Goal: Information Seeking & Learning: Learn about a topic

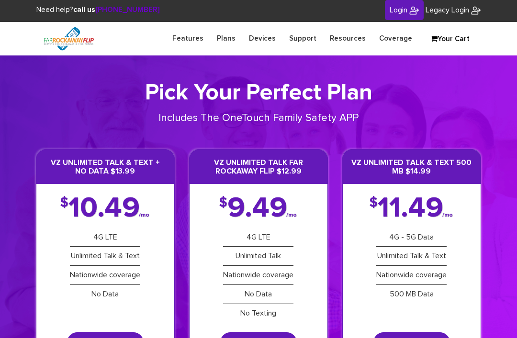
scroll to position [28, 0]
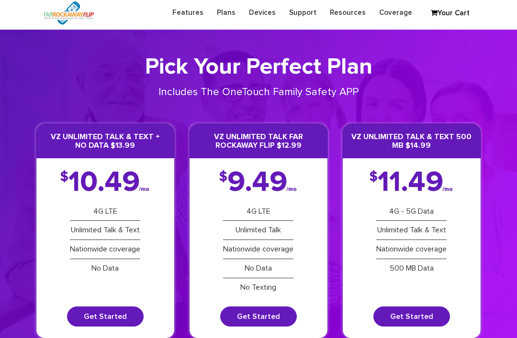
click at [227, 9] on link "Plans" at bounding box center [226, 12] width 32 height 19
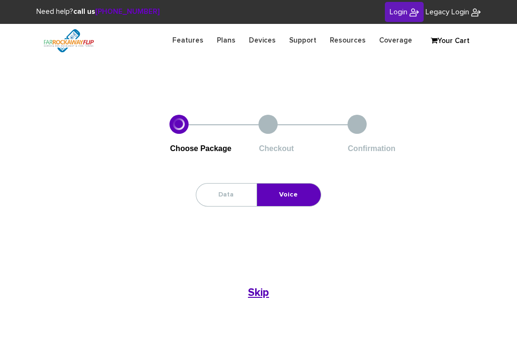
click at [234, 189] on link "Data" at bounding box center [225, 195] width 59 height 22
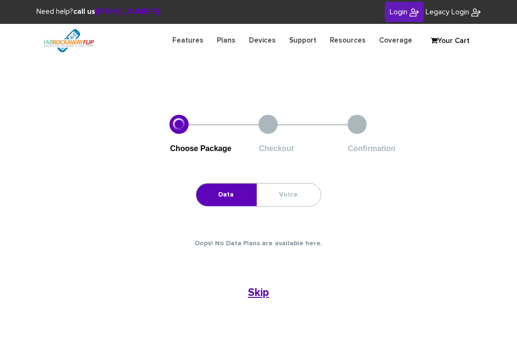
click at [291, 190] on link "Voice" at bounding box center [288, 195] width 63 height 22
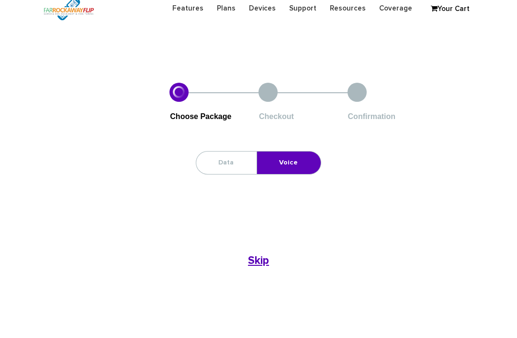
scroll to position [41, 0]
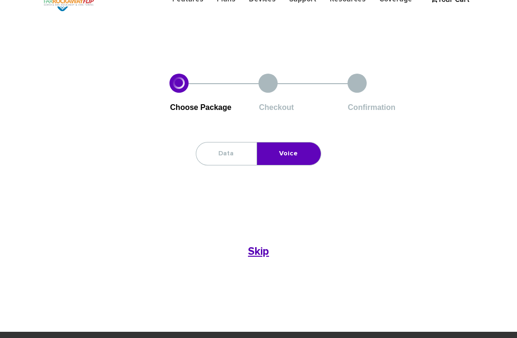
click at [258, 253] on b "Skip" at bounding box center [258, 252] width 21 height 11
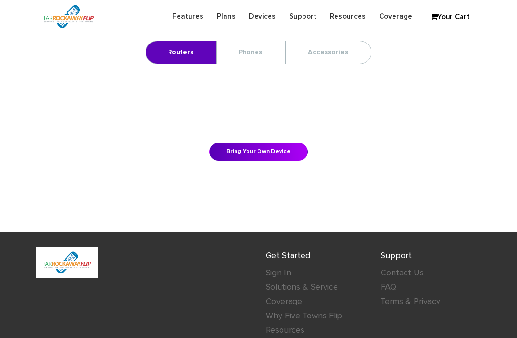
scroll to position [243, 0]
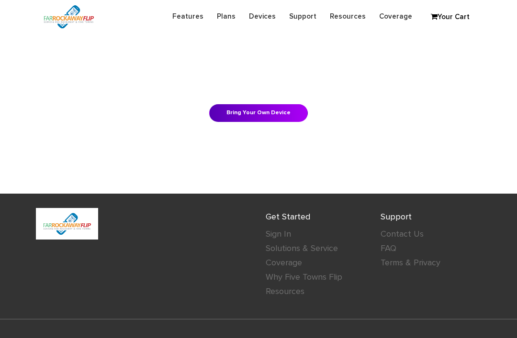
click at [412, 234] on link "Contact Us" at bounding box center [401, 234] width 43 height 9
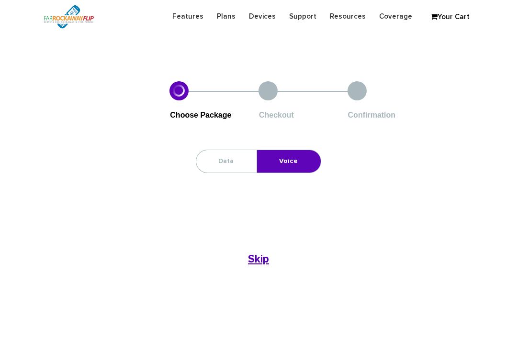
scroll to position [72, 0]
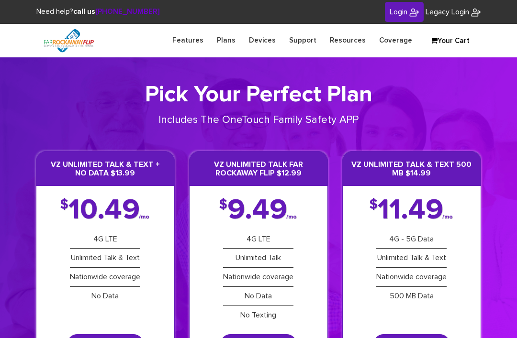
scroll to position [28, 0]
